Goal: Navigation & Orientation: Find specific page/section

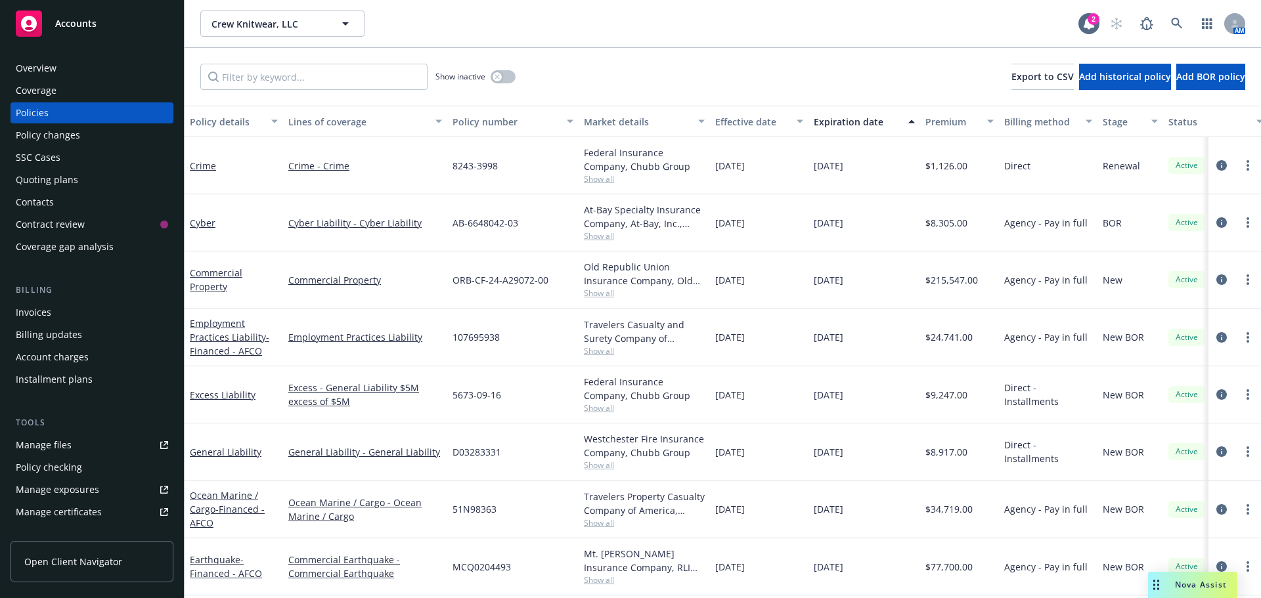
click at [92, 29] on span "Accounts" at bounding box center [75, 23] width 41 height 11
